Goal: Find specific page/section: Find specific page/section

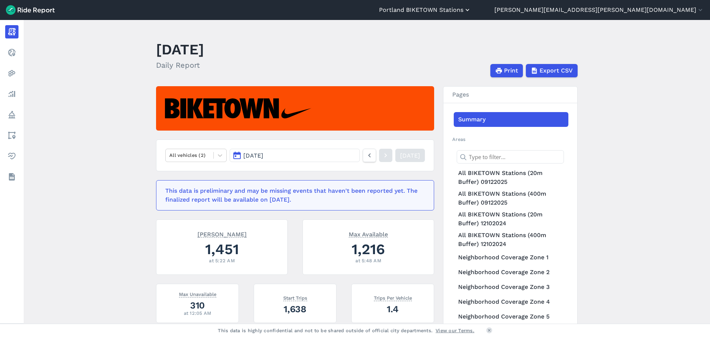
click at [471, 10] on button "Portland BIKETOWN Stations" at bounding box center [425, 10] width 92 height 9
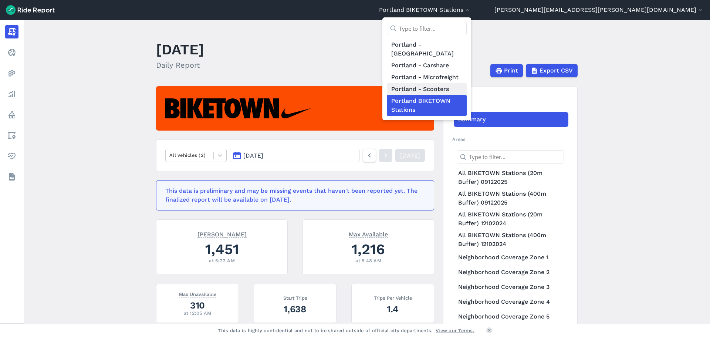
click at [467, 83] on link "Portland - Scooters" at bounding box center [427, 89] width 80 height 12
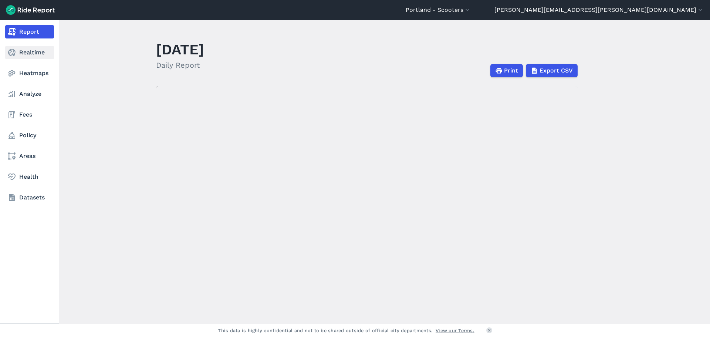
click at [22, 55] on link "Realtime" at bounding box center [29, 52] width 49 height 13
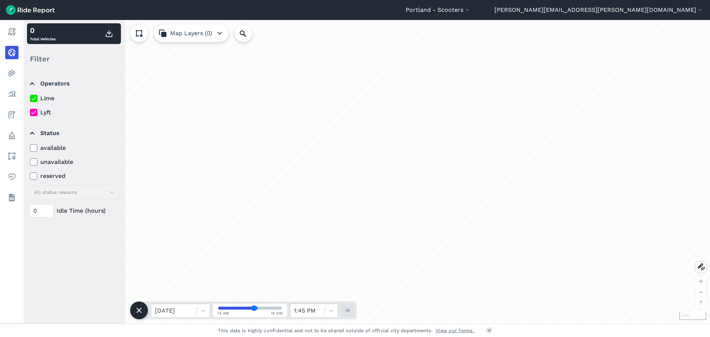
click at [42, 110] on label "Lyft" at bounding box center [74, 112] width 89 height 9
click at [30, 110] on input "Lyft" at bounding box center [30, 110] width 0 height 5
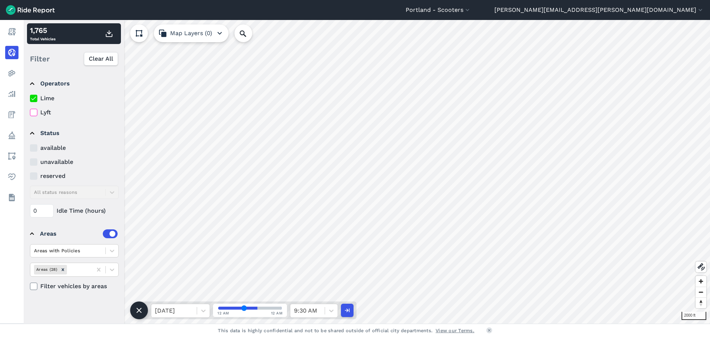
drag, startPoint x: 255, startPoint y: 310, endPoint x: 244, endPoint y: 306, distance: 11.7
click at [244, 307] on input "range" at bounding box center [250, 308] width 64 height 3
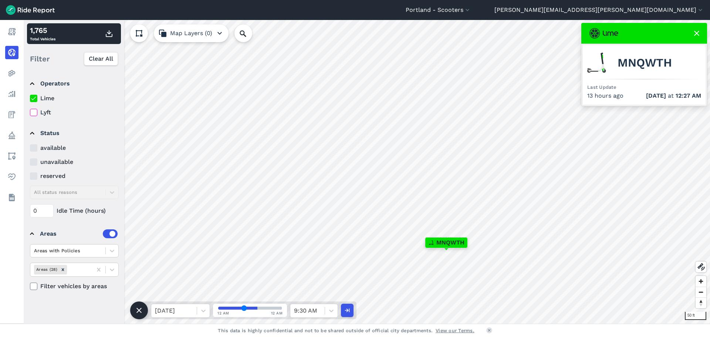
click at [630, 58] on span "MNQWTH" at bounding box center [645, 62] width 54 height 9
copy span "MNQWTH"
click at [343, 316] on button "button" at bounding box center [347, 310] width 13 height 13
type input "55"
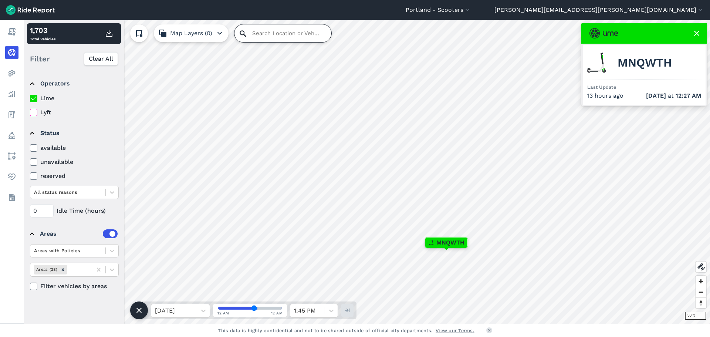
click at [257, 41] on input "Search Location or Vehicles" at bounding box center [282, 33] width 97 height 18
paste input "MNQWTH"
type input "MNQWTH"
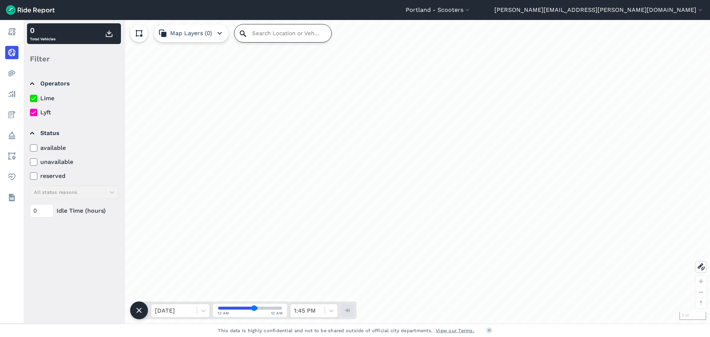
click at [274, 34] on input "Search Location or Vehicles" at bounding box center [282, 33] width 97 height 18
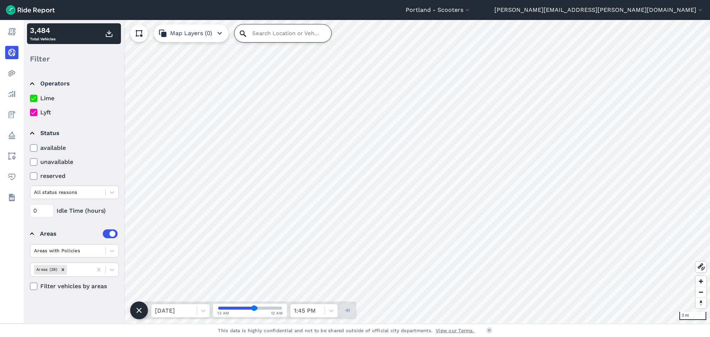
click at [276, 30] on input "Search Location or Vehicles" at bounding box center [282, 33] width 97 height 18
type input "m"
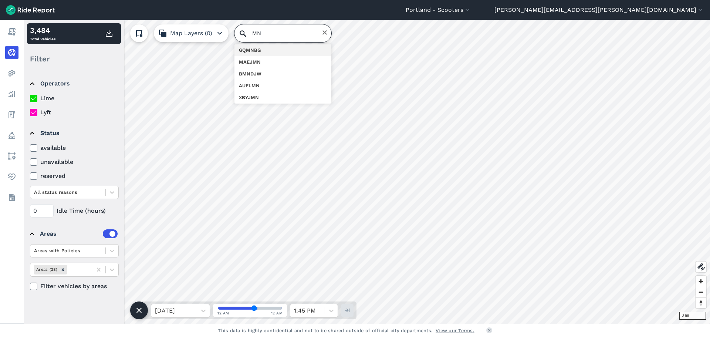
type input "MNQ"
